Goal: Information Seeking & Learning: Learn about a topic

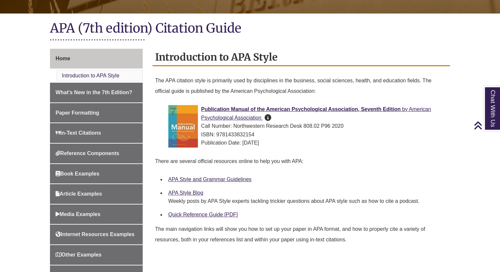
scroll to position [137, 0]
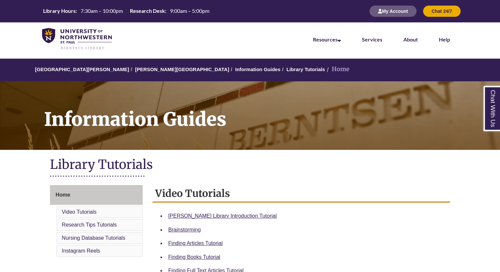
scroll to position [33, 0]
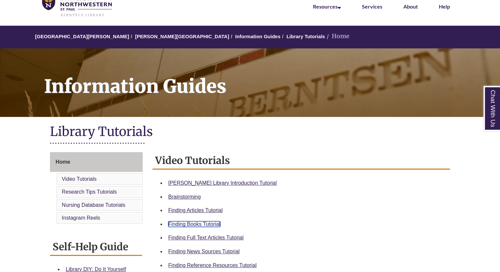
click at [191, 221] on link "Finding Books Tutorial" at bounding box center [194, 224] width 52 height 6
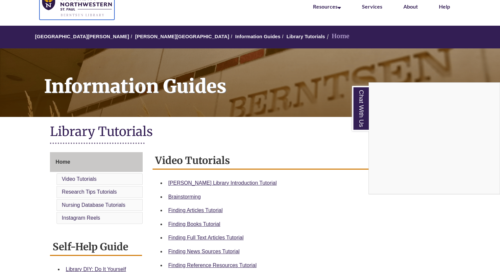
click at [76, 15] on img at bounding box center [77, 6] width 70 height 22
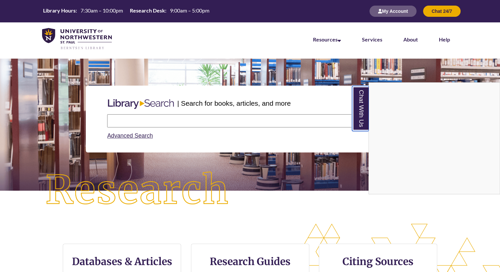
click at [361, 109] on link "Chat With Us" at bounding box center [360, 108] width 17 height 45
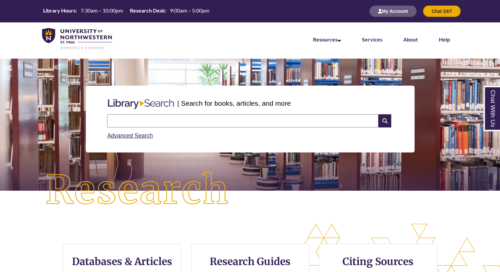
click at [291, 119] on input "text" at bounding box center [242, 120] width 271 height 13
type input "**********"
click at [387, 120] on icon at bounding box center [385, 120] width 13 height 13
